Goal: Navigation & Orientation: Find specific page/section

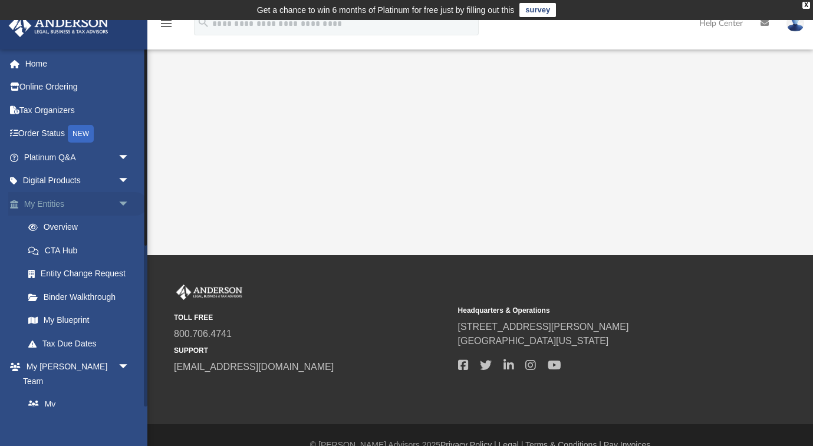
click at [48, 199] on link "My Entities arrow_drop_down" at bounding box center [77, 204] width 139 height 24
click at [123, 201] on span "arrow_drop_down" at bounding box center [130, 204] width 24 height 24
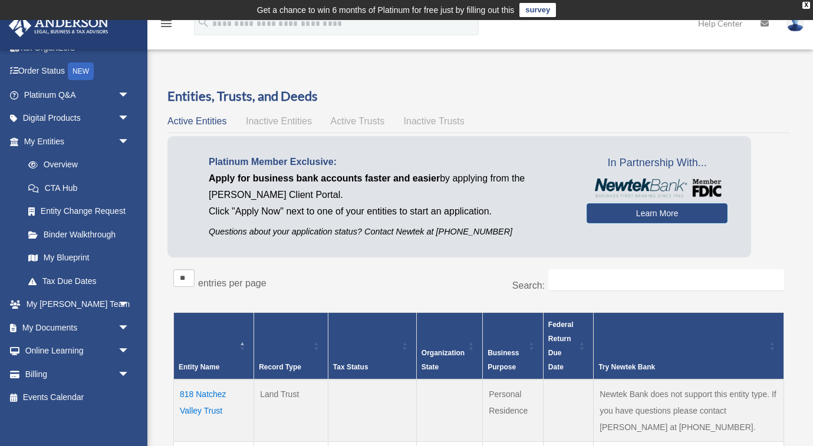
click at [289, 124] on span "Inactive Entities" at bounding box center [279, 121] width 66 height 10
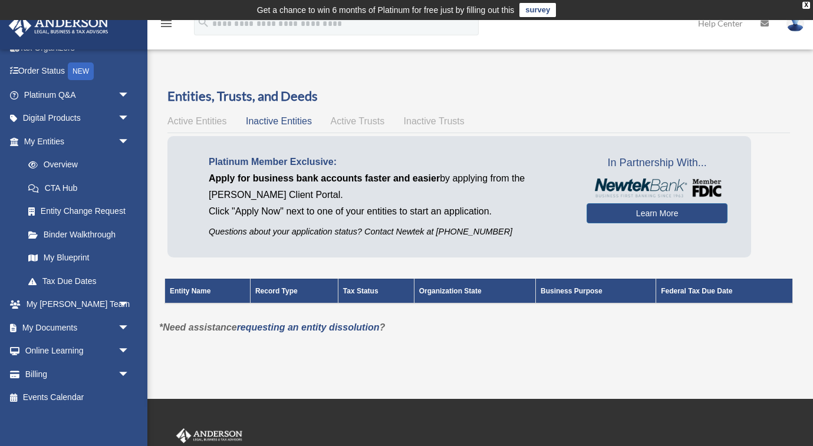
click at [370, 116] on span "Active Trusts" at bounding box center [358, 121] width 54 height 10
click at [423, 118] on span "Inactive Trusts" at bounding box center [434, 121] width 61 height 10
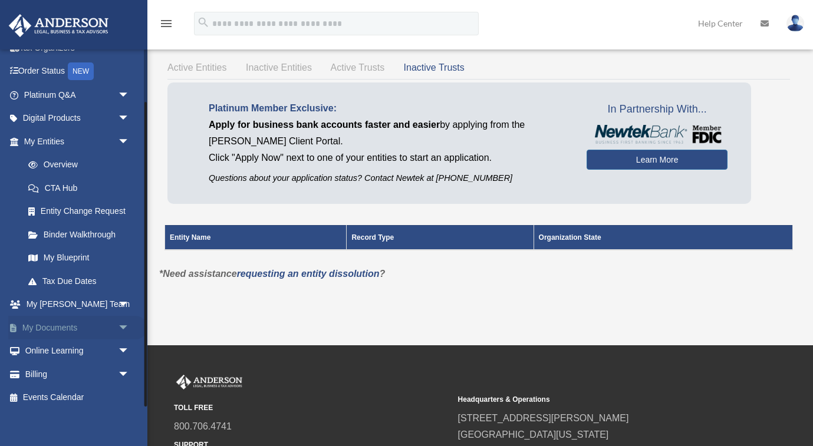
scroll to position [55, 0]
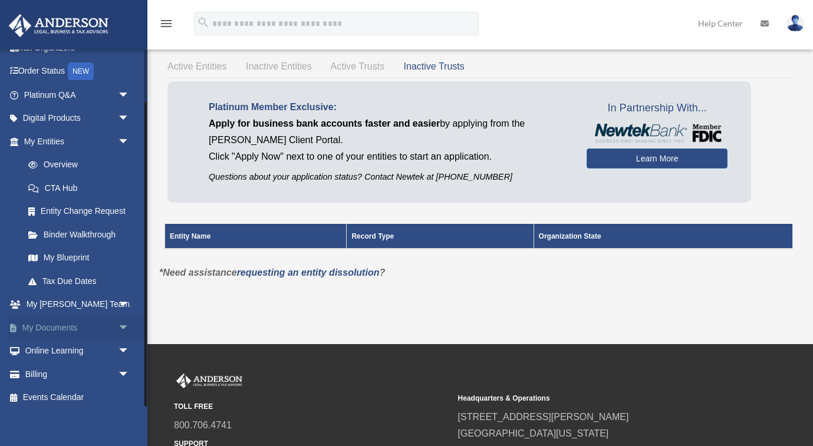
click at [83, 325] on link "My Documents arrow_drop_down" at bounding box center [77, 328] width 139 height 24
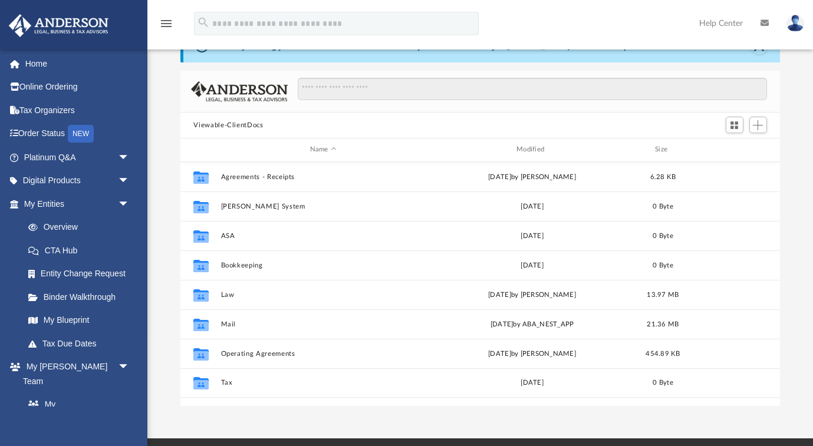
scroll to position [60, 0]
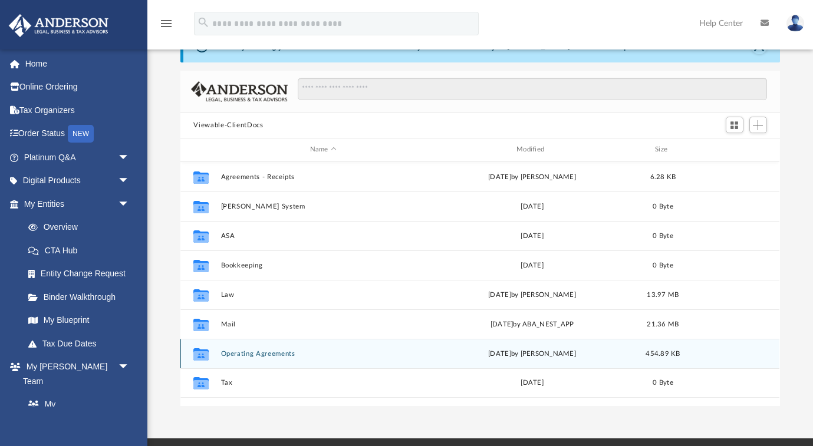
click at [280, 350] on button "Operating Agreements" at bounding box center [323, 354] width 204 height 8
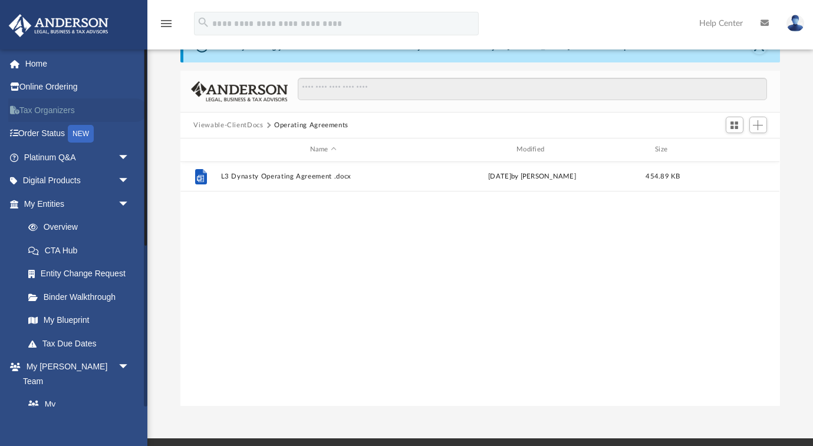
click at [59, 110] on link "Tax Organizers" at bounding box center [77, 110] width 139 height 24
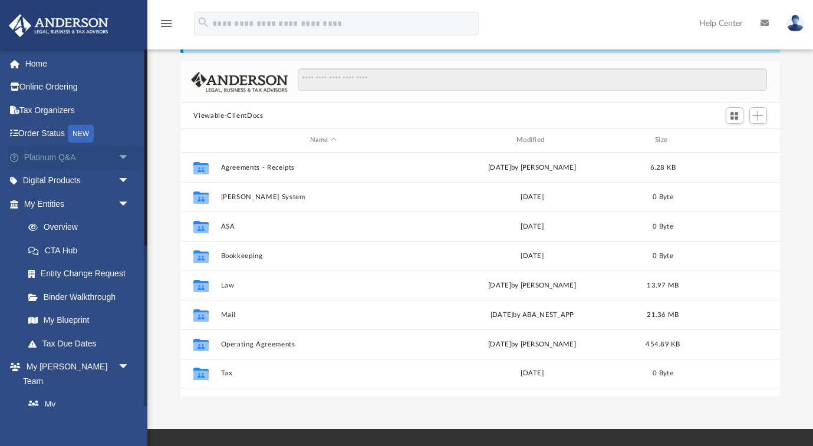
click at [122, 154] on span "arrow_drop_down" at bounding box center [130, 158] width 24 height 24
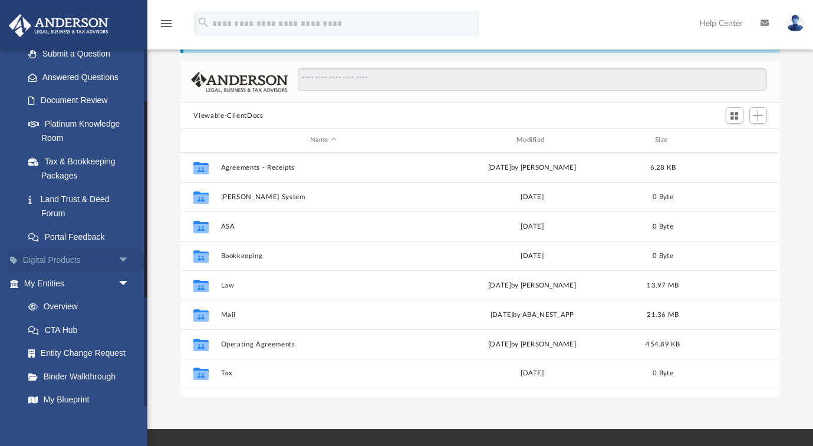
scroll to position [176, 0]
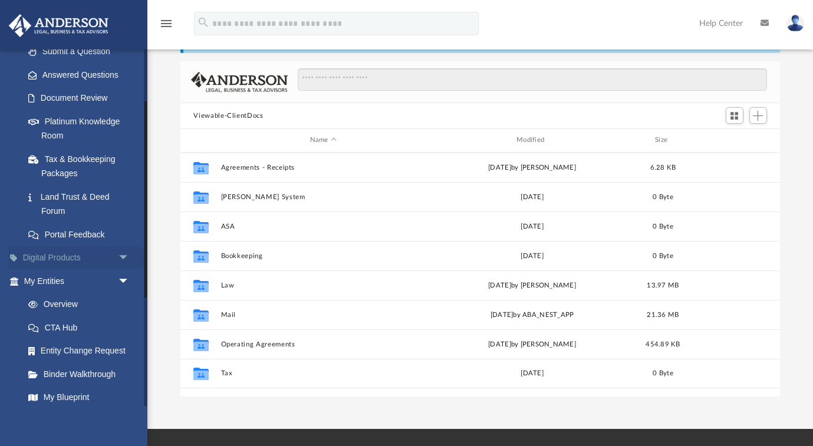
click at [123, 249] on span "arrow_drop_down" at bounding box center [130, 258] width 24 height 24
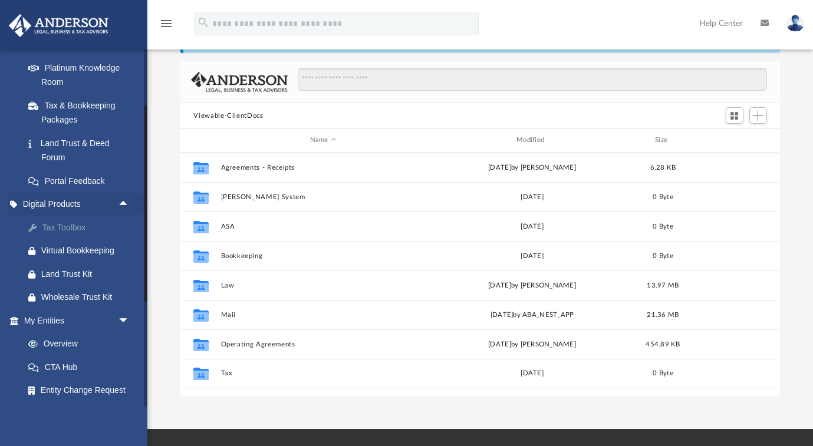
scroll to position [259, 0]
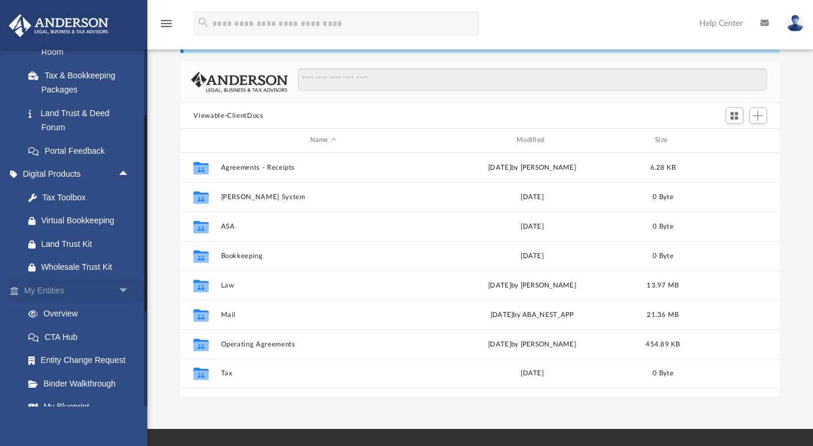
click at [123, 284] on span "arrow_drop_down" at bounding box center [130, 291] width 24 height 24
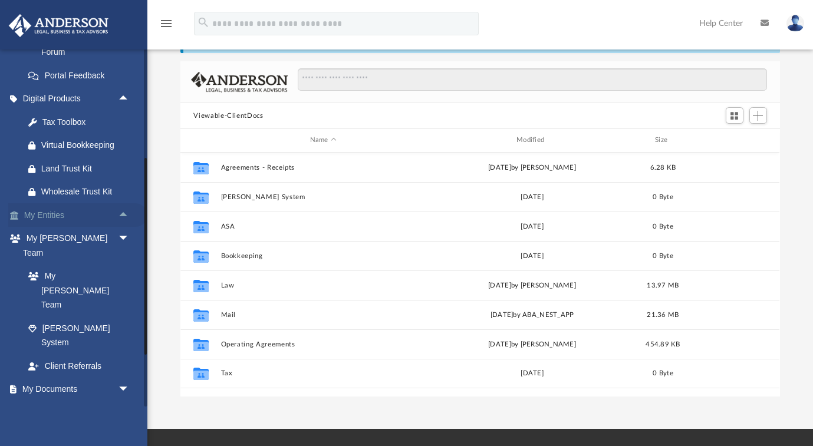
scroll to position [337, 0]
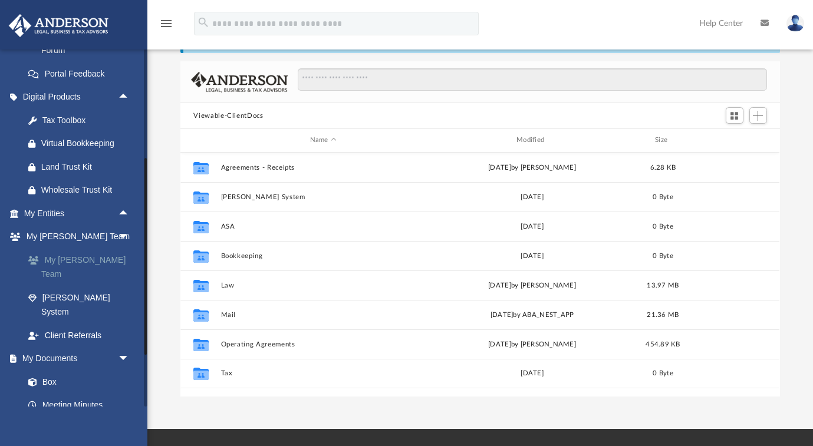
click at [102, 251] on link "My [PERSON_NAME] Team" at bounding box center [82, 267] width 131 height 38
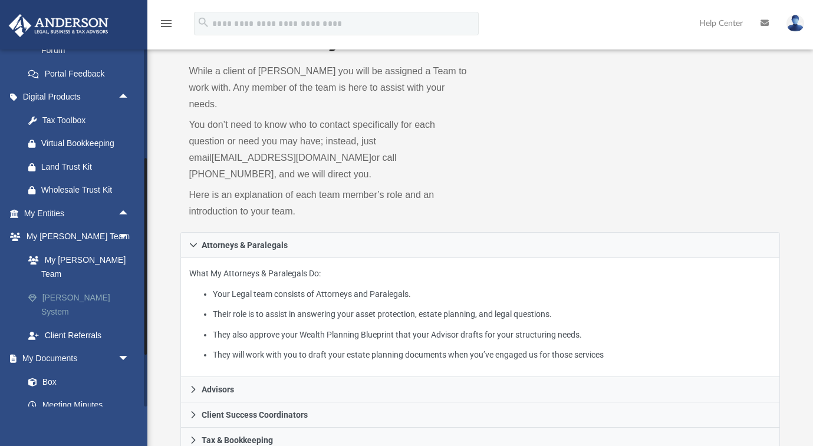
click at [89, 286] on link "[PERSON_NAME] System" at bounding box center [82, 305] width 131 height 38
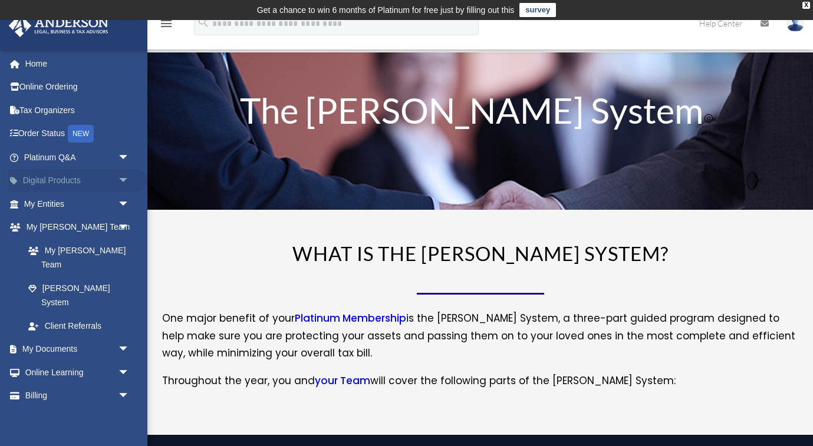
click at [74, 183] on link "Digital Products arrow_drop_down" at bounding box center [77, 181] width 139 height 24
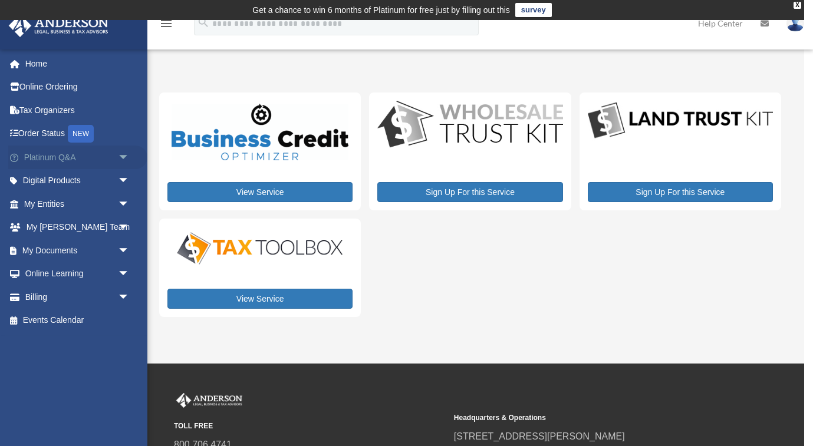
click at [57, 154] on link "Platinum Q&A arrow_drop_down" at bounding box center [77, 158] width 139 height 24
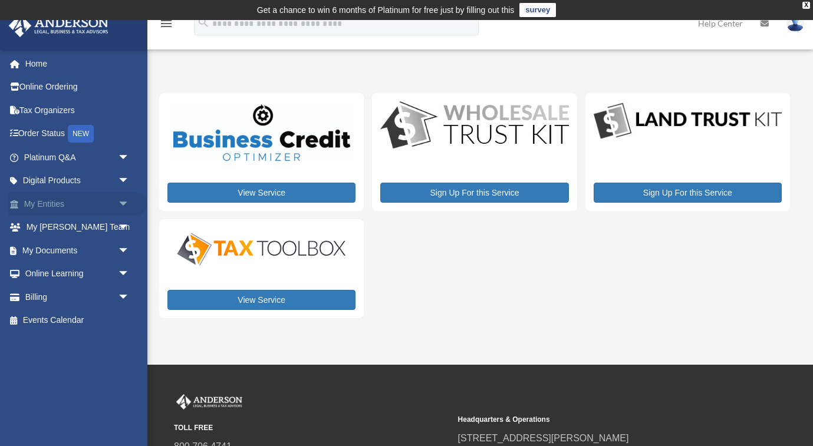
click at [81, 199] on link "My Entities arrow_drop_down" at bounding box center [77, 204] width 139 height 24
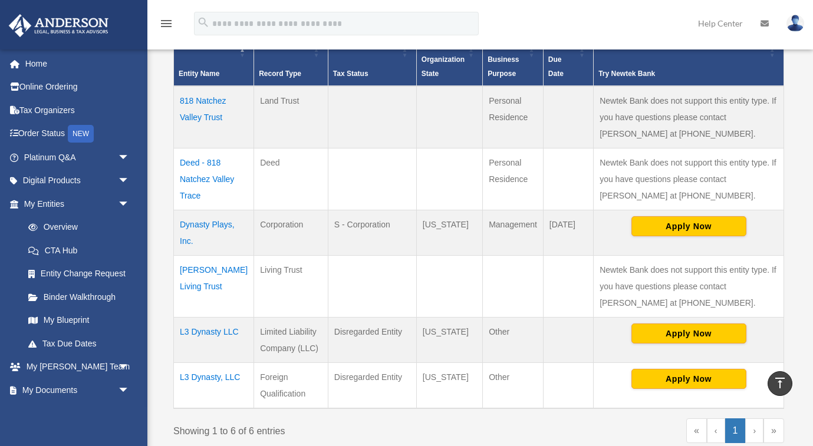
scroll to position [300, 0]
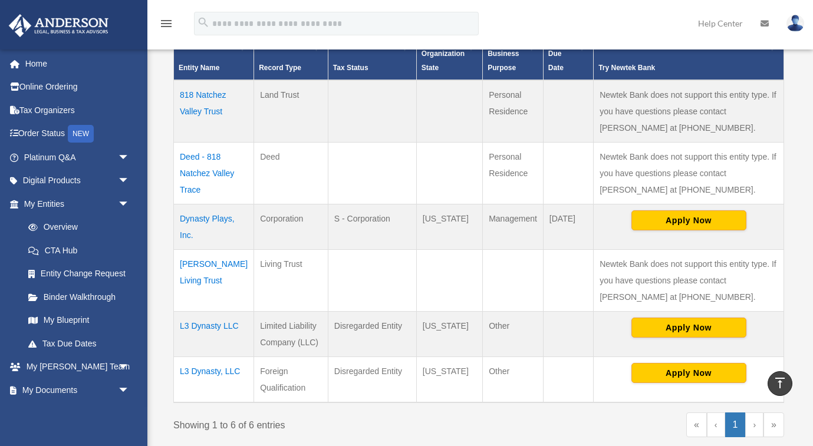
click at [218, 218] on td "Dynasty Plays, Inc." at bounding box center [214, 227] width 80 height 45
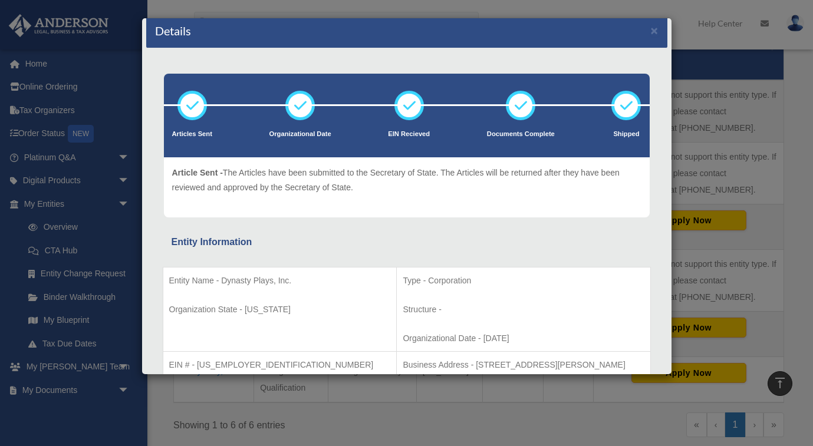
scroll to position [4, 0]
